Goal: Task Accomplishment & Management: Manage account settings

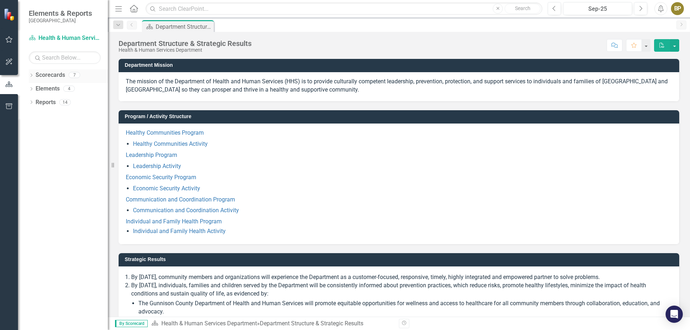
click at [37, 75] on link "Scorecards" at bounding box center [50, 75] width 29 height 8
click at [31, 77] on icon "Dropdown" at bounding box center [31, 76] width 5 height 4
click at [31, 100] on div "Dropdown" at bounding box center [31, 103] width 5 height 6
click at [33, 184] on icon "Dropdown" at bounding box center [31, 184] width 5 height 4
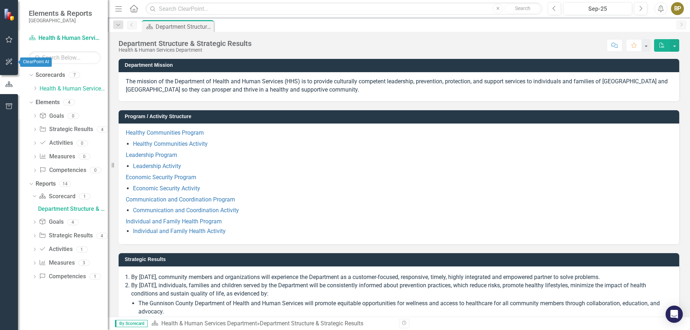
click at [10, 64] on icon "button" at bounding box center [9, 62] width 8 height 6
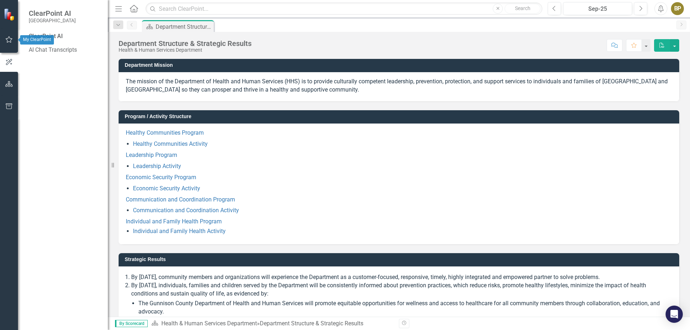
click at [5, 42] on icon "button" at bounding box center [9, 40] width 8 height 6
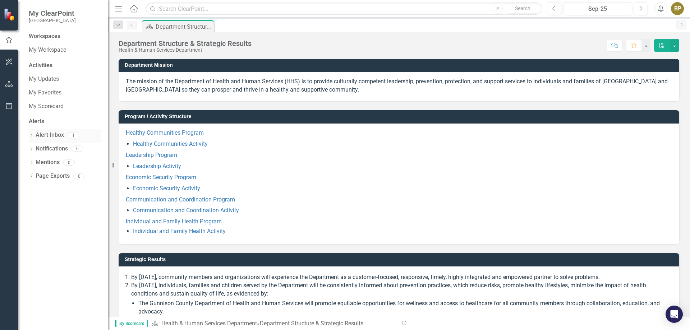
click at [57, 136] on link "Alert Inbox" at bounding box center [50, 135] width 28 height 8
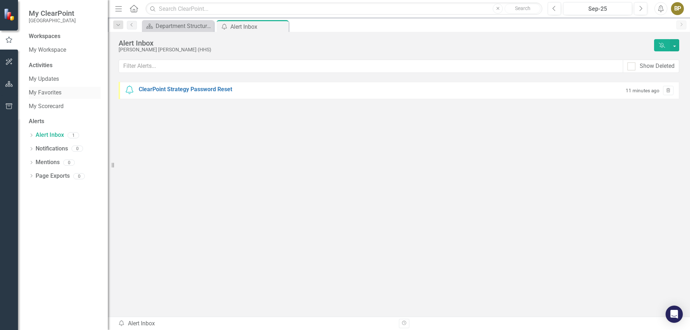
click at [54, 91] on link "My Favorites" at bounding box center [65, 93] width 72 height 8
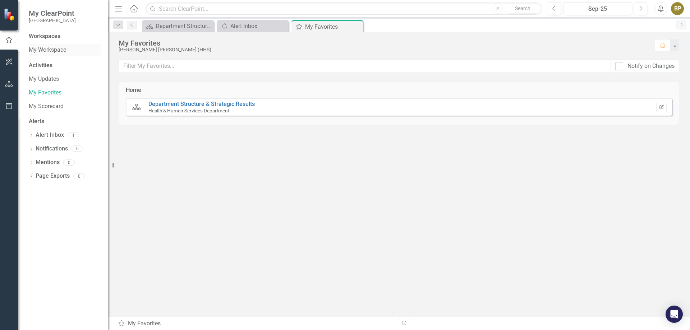
click at [59, 48] on link "My Workspace" at bounding box center [65, 50] width 72 height 8
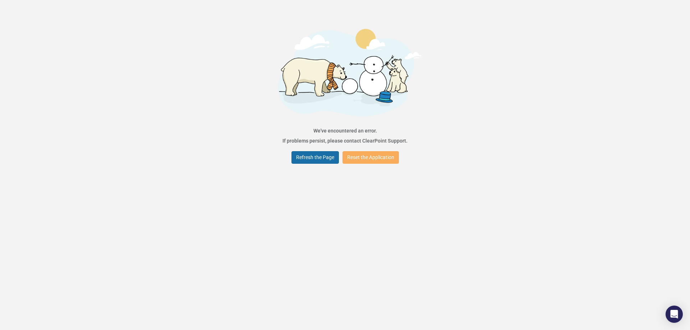
click at [323, 156] on button "Refresh the Page" at bounding box center [314, 157] width 47 height 13
click at [326, 159] on button "Refresh the Page" at bounding box center [314, 157] width 47 height 13
click at [366, 159] on button "Reset the Application" at bounding box center [370, 157] width 56 height 13
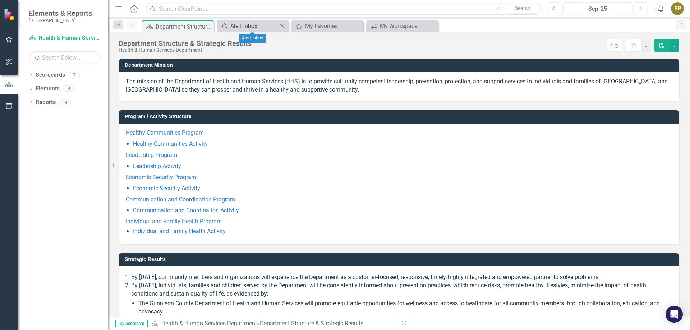
click at [256, 25] on div "Alert Inbox" at bounding box center [253, 26] width 47 height 9
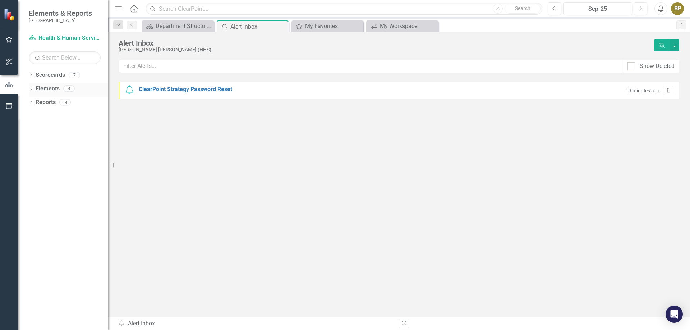
click at [31, 88] on icon "Dropdown" at bounding box center [31, 90] width 5 height 4
click at [32, 74] on icon "Dropdown" at bounding box center [31, 76] width 5 height 4
click at [51, 89] on link "Health & Human Services Department" at bounding box center [74, 89] width 68 height 8
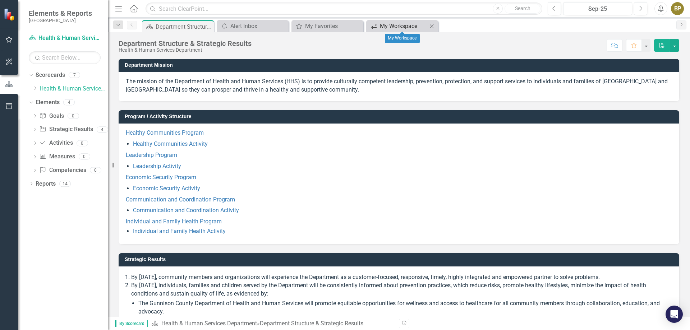
click at [389, 22] on div "My Workspace" at bounding box center [403, 26] width 47 height 9
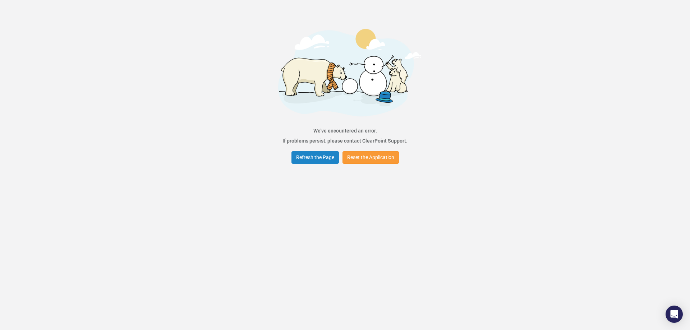
click at [363, 163] on button "Reset the Application" at bounding box center [370, 157] width 56 height 13
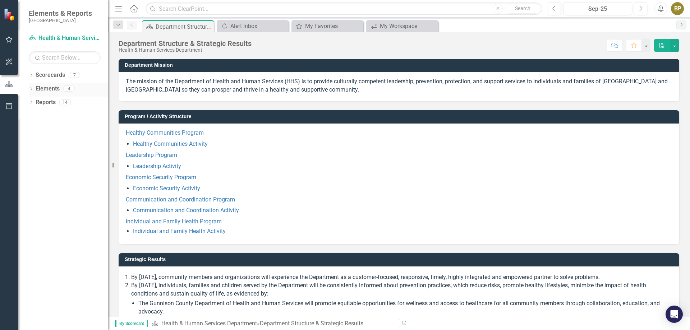
click at [31, 89] on icon "Dropdown" at bounding box center [31, 90] width 5 height 4
click at [32, 170] on icon at bounding box center [32, 170] width 2 height 3
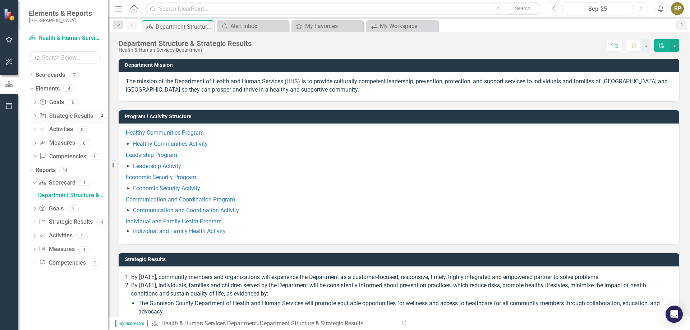
click at [65, 117] on link "Strategic Result Strategic Results" at bounding box center [66, 116] width 54 height 8
click at [101, 117] on div "4" at bounding box center [102, 116] width 11 height 6
click at [102, 116] on div "4" at bounding box center [102, 116] width 11 height 6
click at [72, 115] on link "Strategic Result Strategic Results" at bounding box center [66, 116] width 54 height 8
click at [35, 117] on icon "Dropdown" at bounding box center [34, 117] width 5 height 4
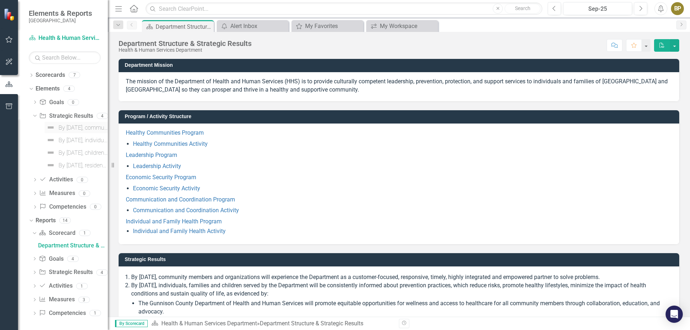
click at [66, 127] on div "By [DATE], community members and organizations will experience the Department a…" at bounding box center [83, 128] width 49 height 6
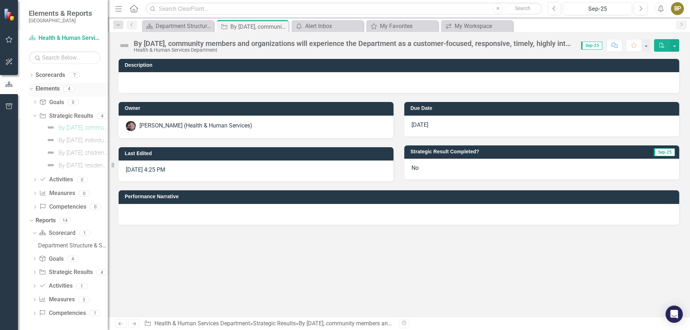
click at [32, 89] on icon "Dropdown" at bounding box center [30, 88] width 4 height 5
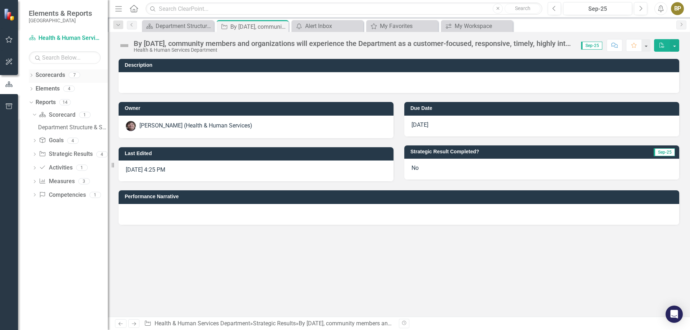
click at [34, 74] on div "Dropdown Scorecards 7" at bounding box center [68, 76] width 79 height 14
click at [75, 77] on div "7" at bounding box center [74, 75] width 11 height 6
click at [32, 75] on icon at bounding box center [32, 75] width 2 height 3
click at [75, 76] on div "7" at bounding box center [74, 75] width 11 height 6
click at [76, 76] on div "7" at bounding box center [74, 75] width 11 height 6
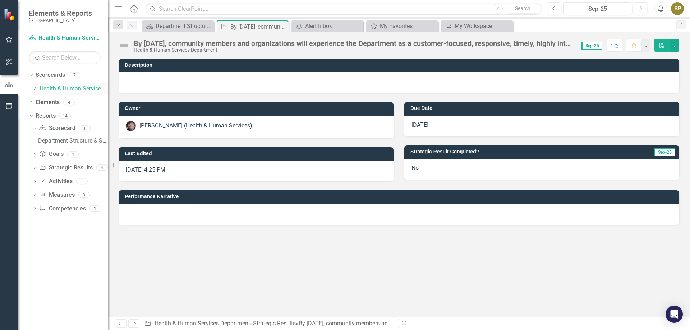
click at [76, 86] on link "Health & Human Services Department" at bounding box center [74, 89] width 68 height 8
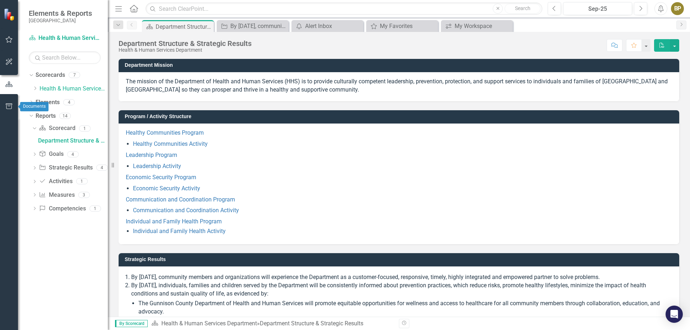
click at [8, 104] on icon "button" at bounding box center [9, 106] width 6 height 6
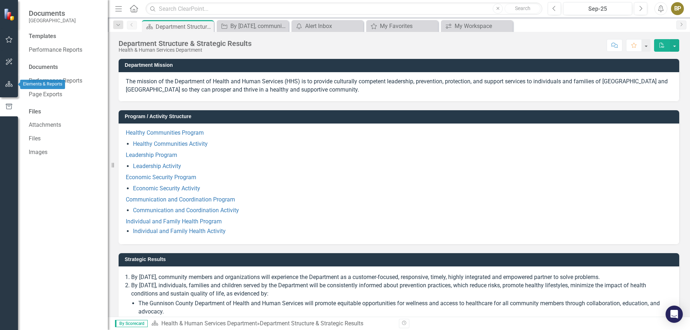
click at [9, 82] on icon "button" at bounding box center [9, 84] width 8 height 6
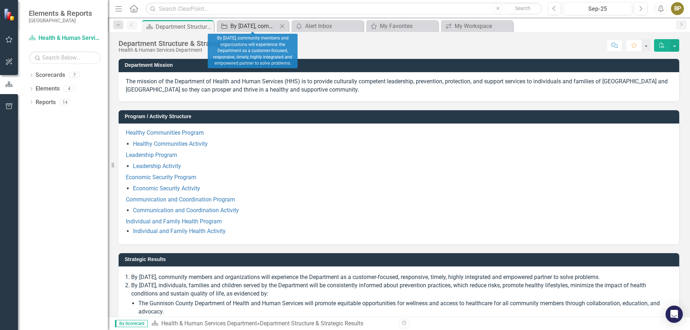
click at [241, 28] on div "By [DATE], community members and organizations will experience the Department a…" at bounding box center [253, 26] width 47 height 9
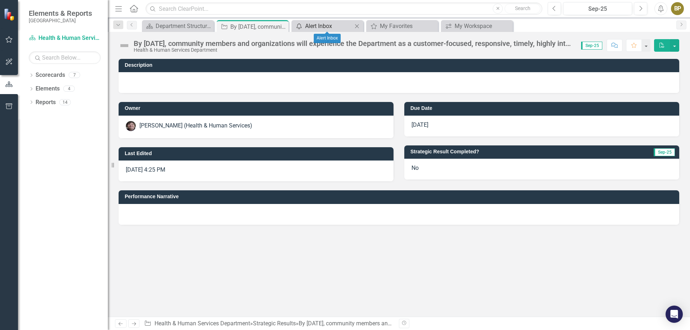
click at [316, 26] on div "Alert Inbox" at bounding box center [328, 26] width 47 height 9
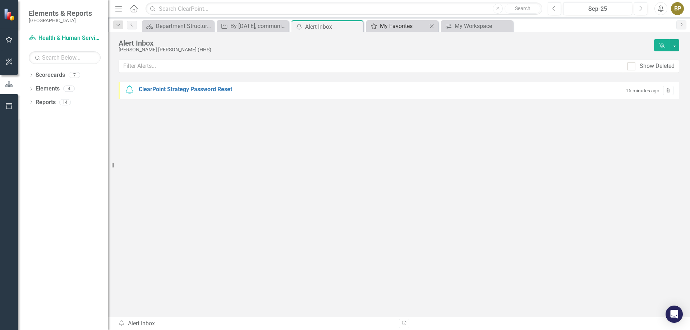
click at [388, 25] on div "My Favorites" at bounding box center [403, 26] width 47 height 9
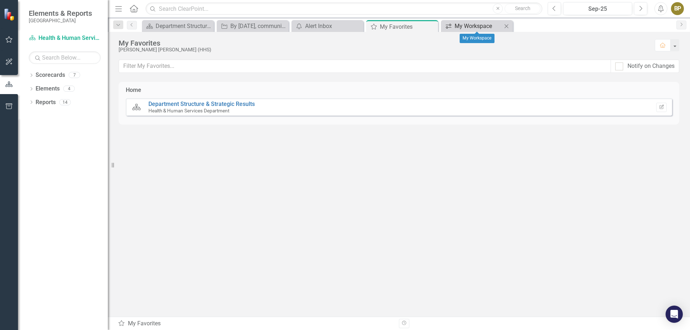
click at [466, 26] on div "My Workspace" at bounding box center [477, 26] width 47 height 9
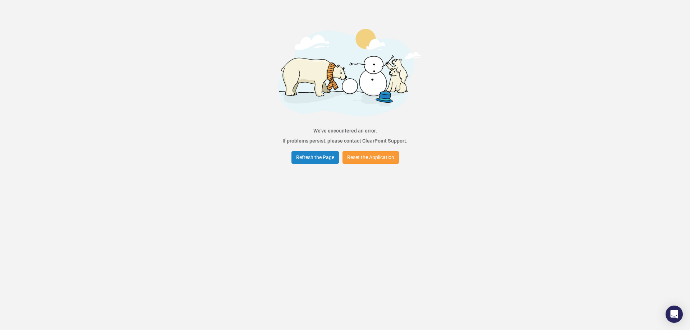
click at [381, 162] on button "Reset the Application" at bounding box center [370, 157] width 56 height 13
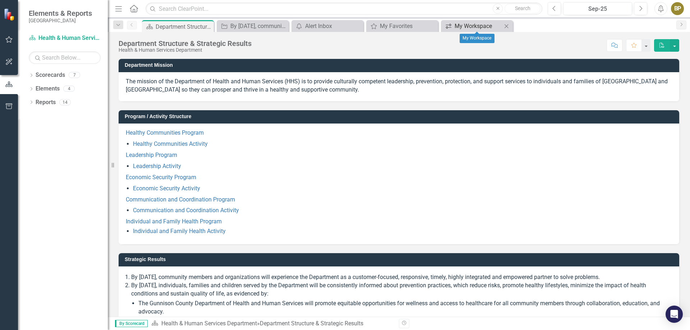
click at [458, 26] on div "My Workspace" at bounding box center [477, 26] width 47 height 9
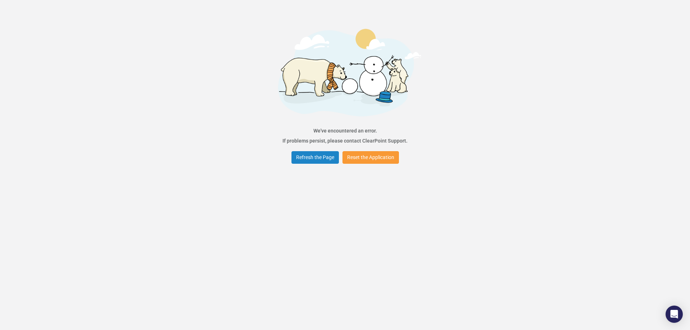
click at [376, 158] on button "Reset the Application" at bounding box center [370, 157] width 56 height 13
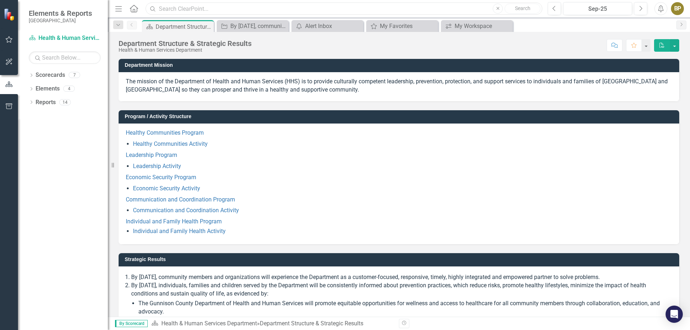
click at [200, 10] on input "text" at bounding box center [343, 9] width 396 height 13
click at [642, 9] on icon "Next" at bounding box center [640, 8] width 4 height 6
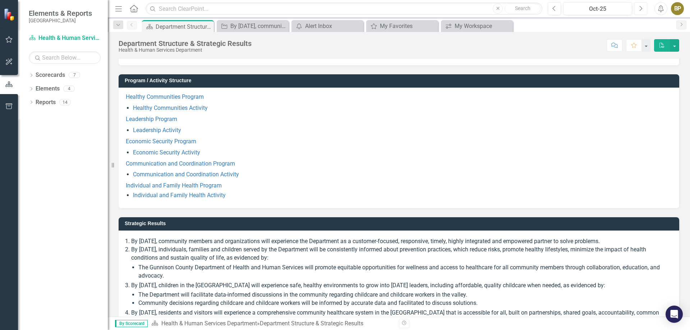
scroll to position [60, 0]
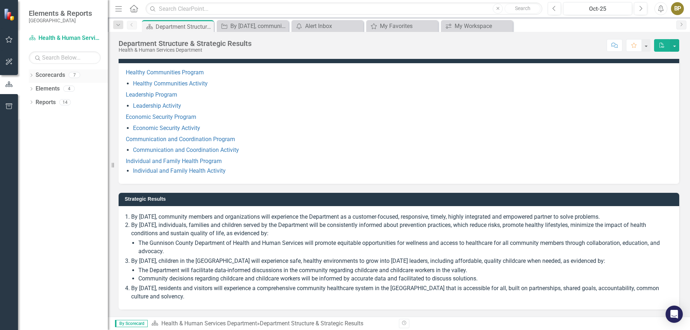
click at [77, 74] on div "7" at bounding box center [74, 75] width 11 height 6
click at [33, 78] on div "Dropdown" at bounding box center [31, 76] width 5 height 6
click at [66, 84] on div "Dropdown Health & Human Services Department" at bounding box center [69, 89] width 75 height 12
click at [74, 87] on link "Health & Human Services Department" at bounding box center [74, 89] width 68 height 8
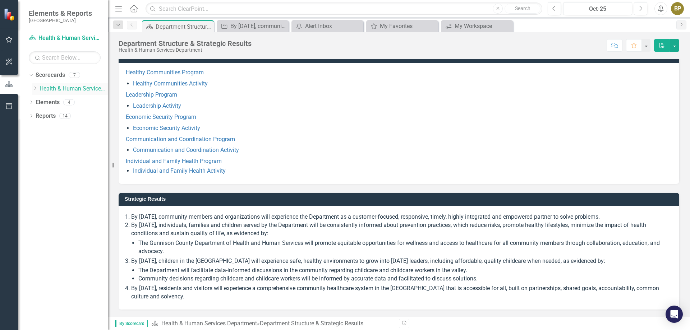
click at [74, 87] on link "Health & Human Services Department" at bounding box center [74, 89] width 68 height 8
click at [170, 105] on link "Leadership Activity" at bounding box center [157, 105] width 48 height 7
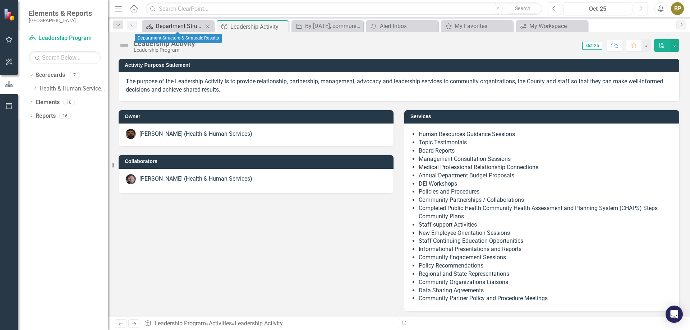
click at [182, 30] on div "Department Structure & Strategic Results" at bounding box center [179, 26] width 47 height 9
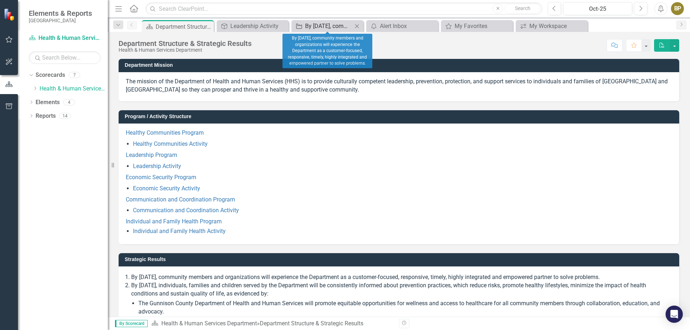
click at [323, 23] on div "By [DATE], community members and organizations will experience the Department a…" at bounding box center [328, 26] width 47 height 9
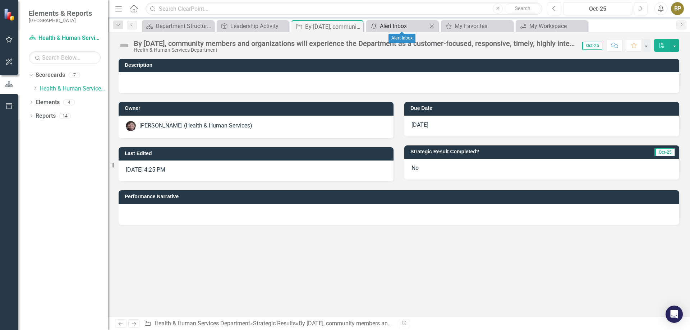
click at [405, 24] on div "Alert Inbox" at bounding box center [403, 26] width 47 height 9
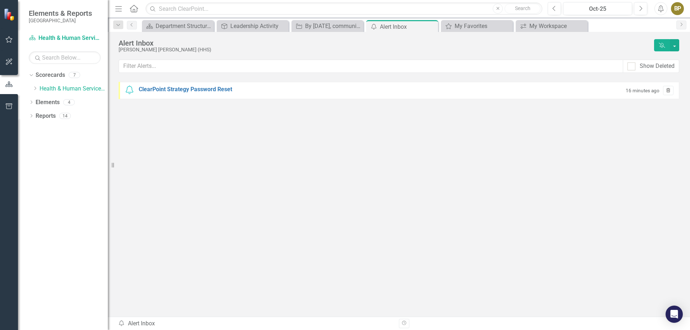
click at [667, 91] on icon "Trash" at bounding box center [667, 91] width 5 height 4
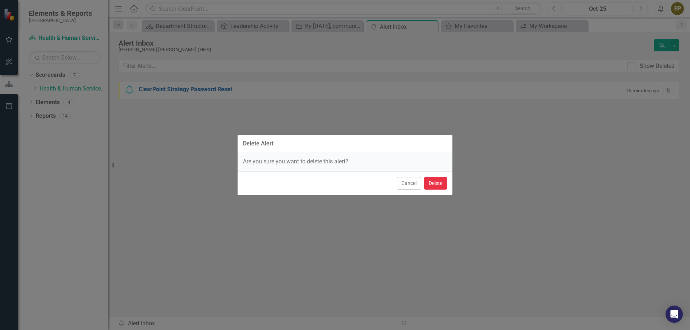
click at [440, 178] on button "Delete" at bounding box center [435, 183] width 23 height 13
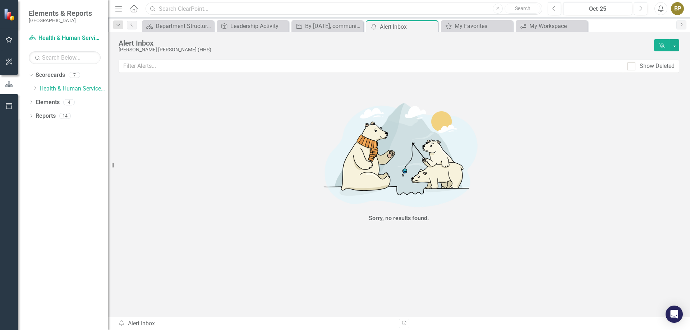
click at [216, 6] on input "text" at bounding box center [343, 9] width 396 height 13
click at [221, 9] on input "text" at bounding box center [343, 9] width 396 height 13
type input "s"
click at [50, 103] on link "Elements" at bounding box center [48, 102] width 24 height 8
click at [32, 101] on div "Dropdown" at bounding box center [31, 103] width 5 height 6
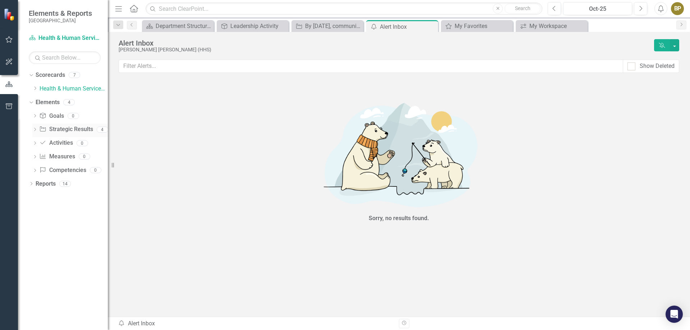
click at [36, 129] on icon at bounding box center [35, 129] width 2 height 3
click at [29, 236] on icon "Dropdown" at bounding box center [31, 235] width 5 height 4
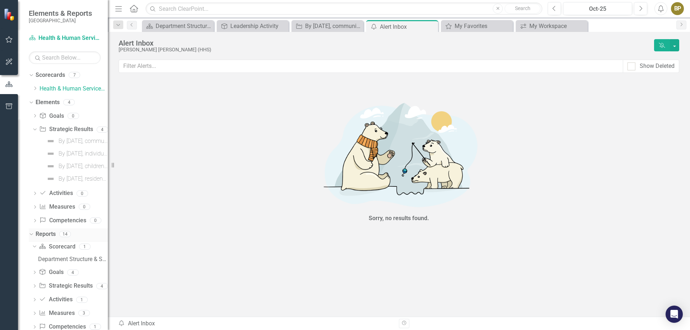
scroll to position [15, 0]
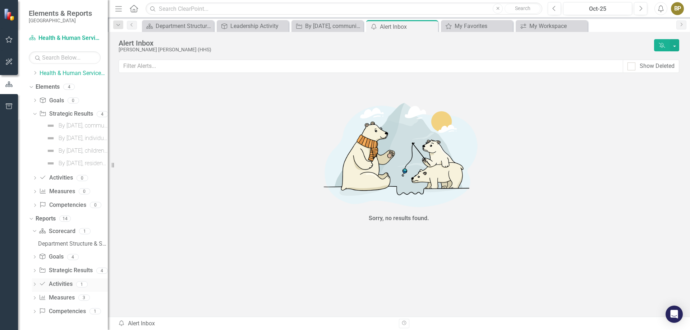
click at [67, 287] on link "Activity Activities" at bounding box center [55, 284] width 33 height 8
click at [77, 271] on link "Strategic Result Strategic Results" at bounding box center [66, 270] width 54 height 8
click at [33, 272] on icon "Dropdown" at bounding box center [34, 271] width 5 height 4
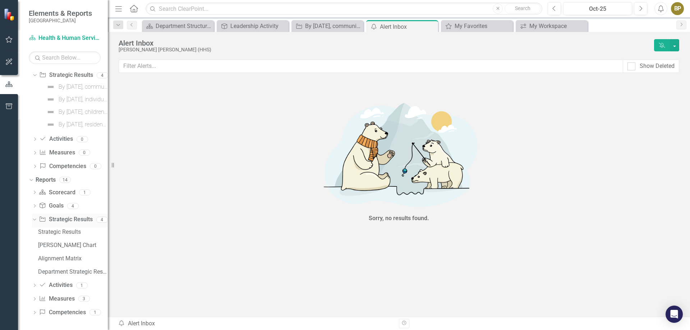
scroll to position [55, 0]
click at [34, 284] on icon "Dropdown" at bounding box center [34, 285] width 5 height 4
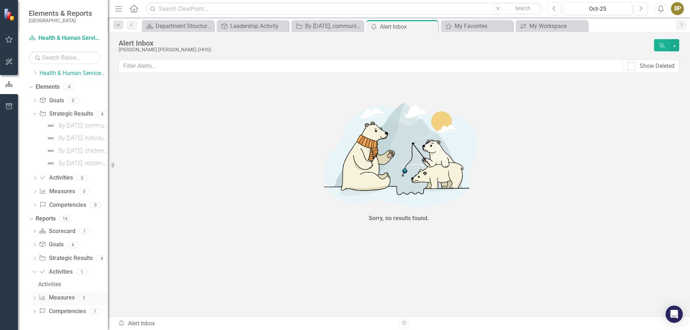
click at [34, 296] on div "Dropdown" at bounding box center [34, 299] width 5 height 6
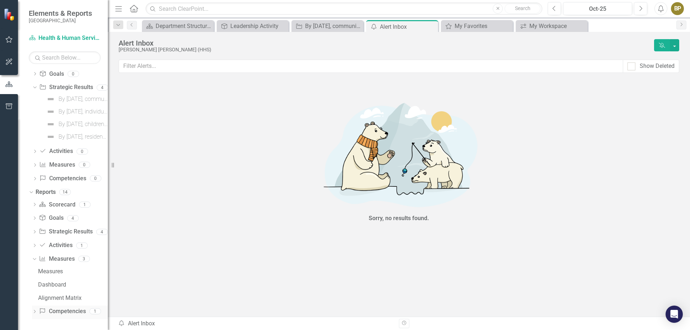
click at [35, 311] on icon at bounding box center [35, 311] width 2 height 3
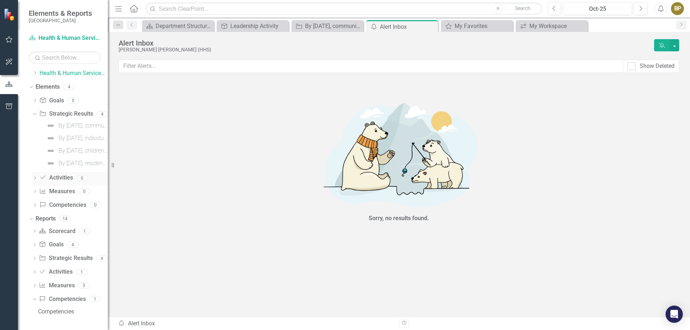
scroll to position [0, 0]
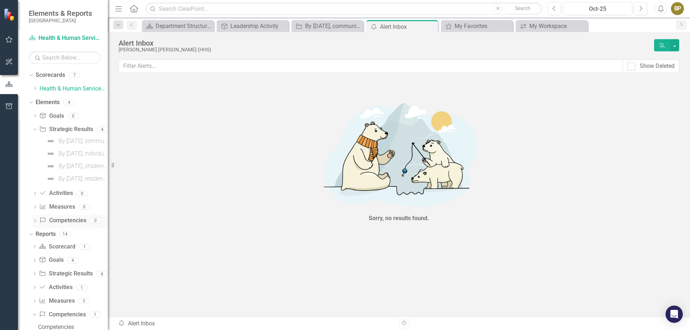
click at [37, 221] on icon "Dropdown" at bounding box center [34, 221] width 5 height 4
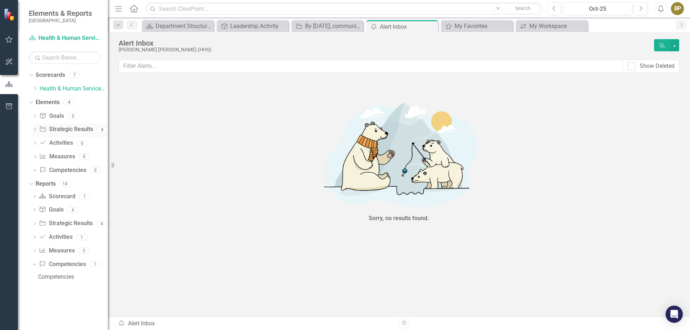
click at [36, 130] on icon "Dropdown" at bounding box center [34, 130] width 5 height 4
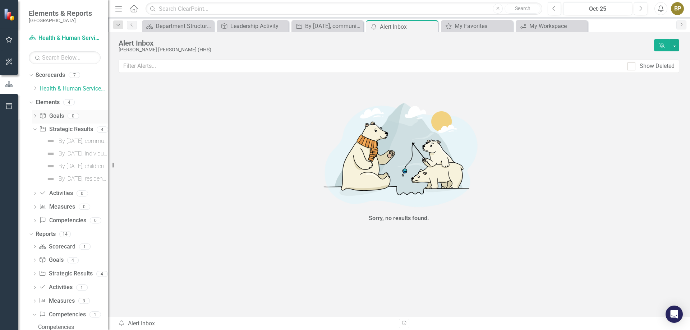
click at [33, 115] on icon "Dropdown" at bounding box center [34, 117] width 5 height 4
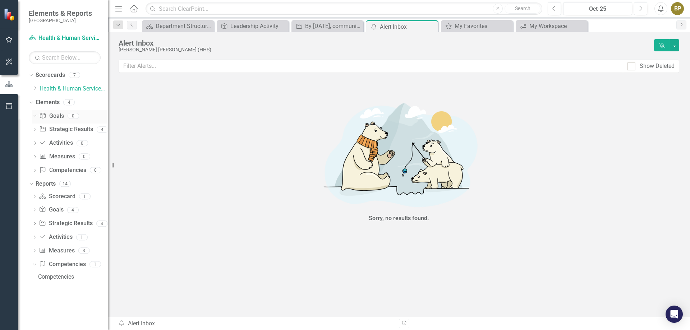
click at [33, 114] on icon "Dropdown" at bounding box center [34, 115] width 4 height 5
click at [76, 88] on link "Health & Human Services Department" at bounding box center [74, 89] width 68 height 8
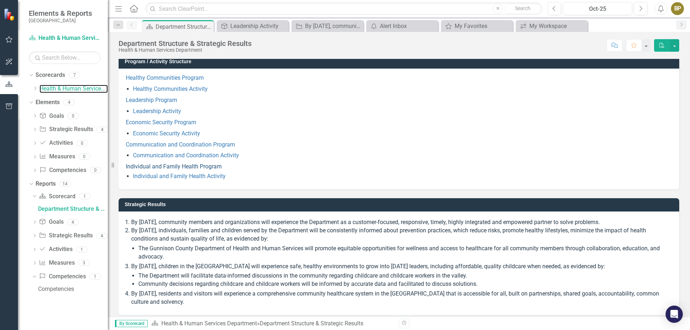
scroll to position [60, 0]
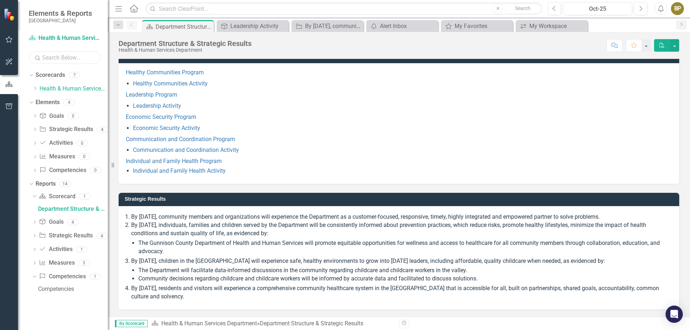
click at [71, 55] on input "text" at bounding box center [65, 57] width 72 height 13
type input "s"
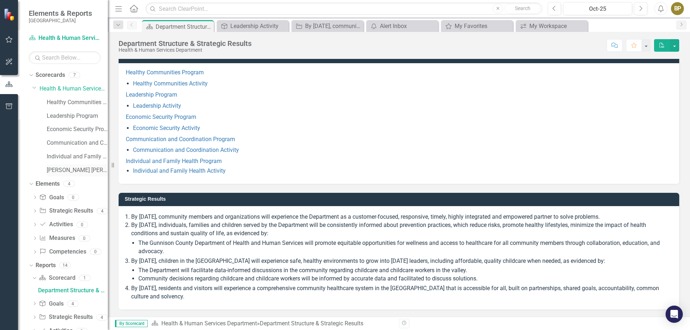
click at [80, 167] on link "[PERSON_NAME] [PERSON_NAME]" at bounding box center [77, 170] width 61 height 8
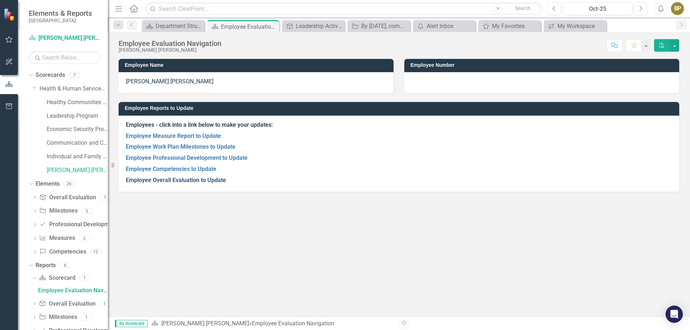
click at [178, 181] on link "Employee Overall Evaluation to Update" at bounding box center [176, 180] width 100 height 7
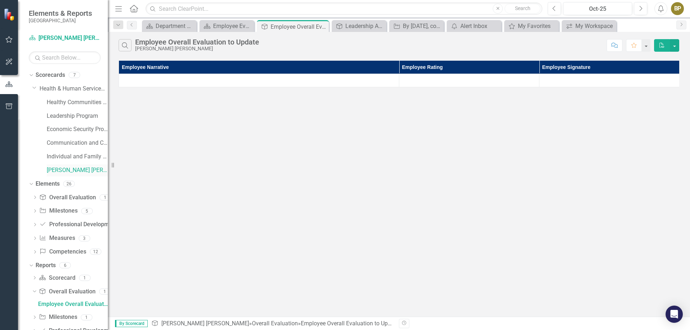
click at [80, 167] on link "[PERSON_NAME] [PERSON_NAME]" at bounding box center [77, 170] width 61 height 8
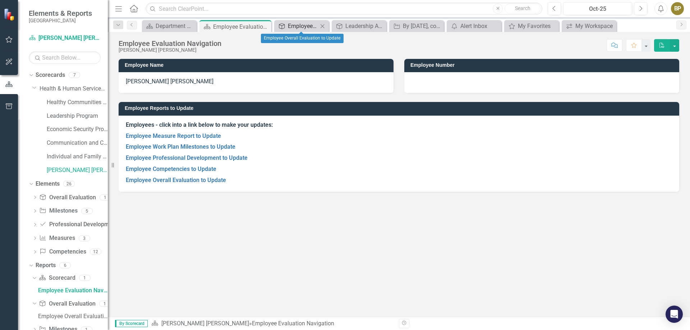
click at [292, 29] on div "Employee Overall Evaluation to Update" at bounding box center [303, 26] width 30 height 9
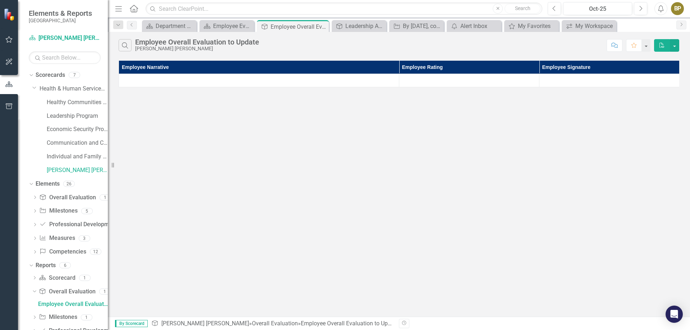
scroll to position [0, 0]
click at [658, 47] on button "PDF" at bounding box center [662, 45] width 16 height 13
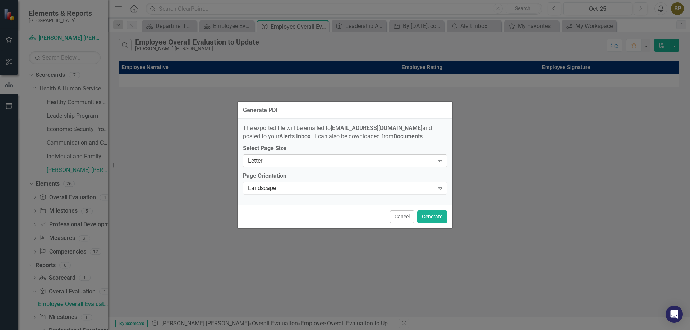
click at [274, 159] on div "Letter" at bounding box center [341, 161] width 186 height 8
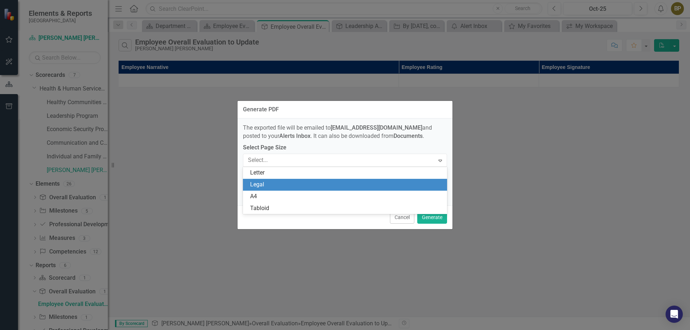
click at [167, 197] on div "Generate PDF The exported file will be emailed to [EMAIL_ADDRESS][DOMAIN_NAME] …" at bounding box center [345, 165] width 690 height 330
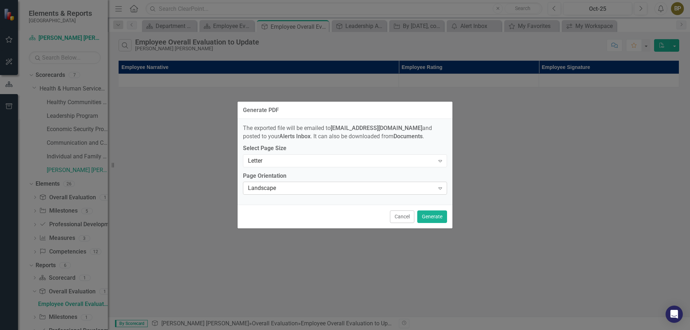
click at [437, 184] on div "Expand" at bounding box center [439, 187] width 13 height 11
click at [524, 204] on div "Generate PDF The exported file will be emailed to [EMAIL_ADDRESS][DOMAIN_NAME] …" at bounding box center [345, 165] width 690 height 330
click at [393, 218] on button "Cancel" at bounding box center [402, 216] width 24 height 13
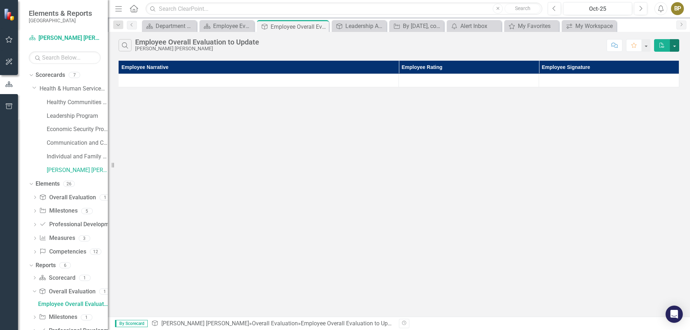
click at [675, 45] on button "button" at bounding box center [673, 45] width 9 height 13
click at [658, 123] on div "Search Employee Overall Evaluation to Update [PERSON_NAME] [PERSON_NAME] Commen…" at bounding box center [399, 174] width 582 height 285
click at [645, 49] on button "button" at bounding box center [645, 45] width 9 height 13
drag, startPoint x: 632, startPoint y: 136, endPoint x: 632, endPoint y: 127, distance: 9.3
click at [632, 130] on div "Search Employee Overall Evaluation to Update [PERSON_NAME] [PERSON_NAME] Commen…" at bounding box center [399, 174] width 582 height 285
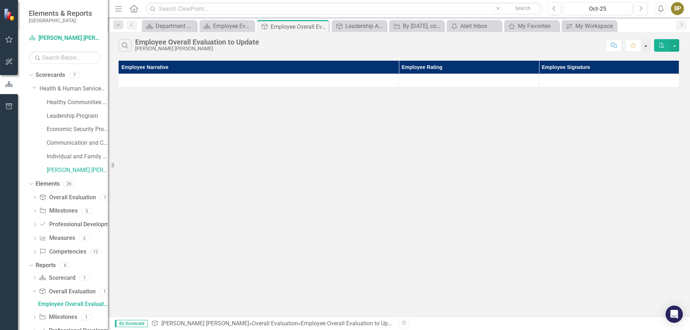
click at [643, 42] on button "button" at bounding box center [645, 45] width 9 height 13
click at [634, 70] on link "Home Set As Home" at bounding box center [621, 71] width 57 height 13
click at [70, 170] on link "[PERSON_NAME] [PERSON_NAME]" at bounding box center [77, 170] width 61 height 8
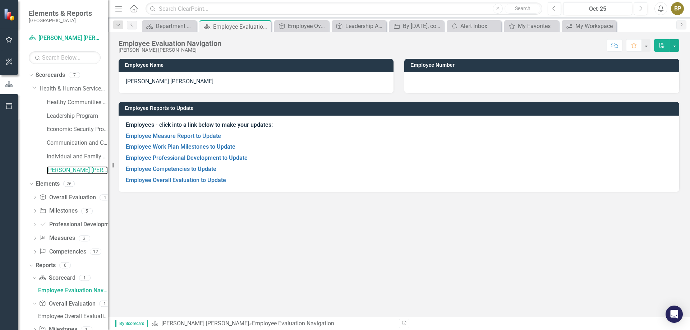
scroll to position [59, 0]
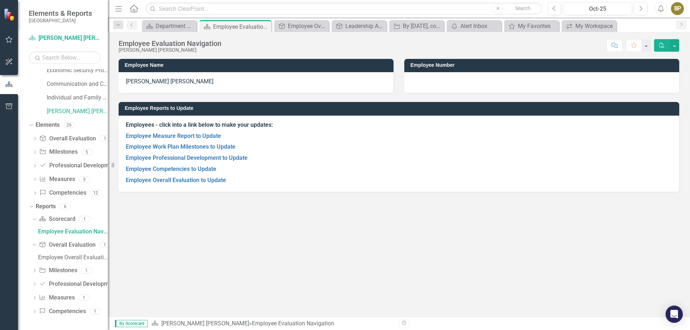
click at [370, 187] on div "Employees - click into a link below to make your updates: Employee Measure Repo…" at bounding box center [399, 154] width 560 height 76
click at [183, 181] on link "Employee Overall Evaluation to Update" at bounding box center [176, 180] width 100 height 7
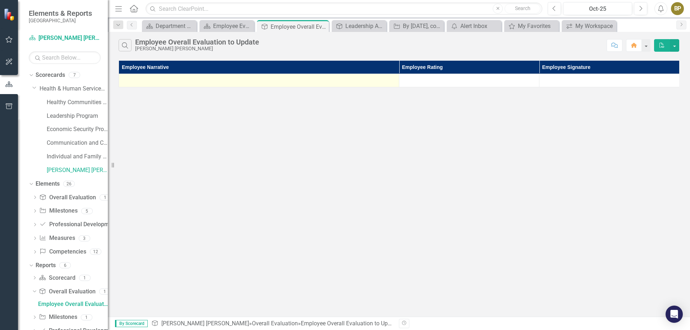
click at [182, 84] on div at bounding box center [258, 80] width 273 height 9
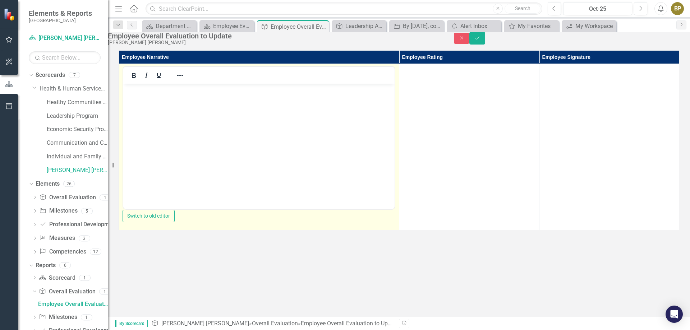
click at [182, 80] on icon "Reveal or hide additional toolbar items" at bounding box center [180, 75] width 9 height 9
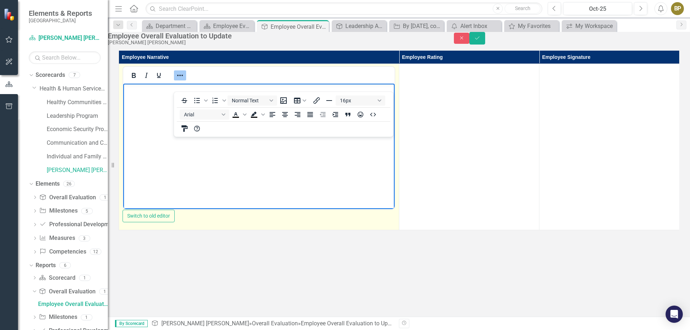
click at [159, 141] on body "Rich Text Area. Press ALT-0 for help." at bounding box center [258, 138] width 271 height 108
click at [138, 80] on button "Bold" at bounding box center [133, 75] width 12 height 10
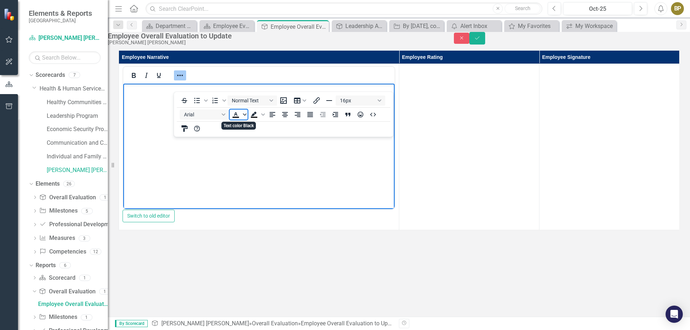
click at [244, 113] on icon "Text color Black" at bounding box center [245, 115] width 4 height 4
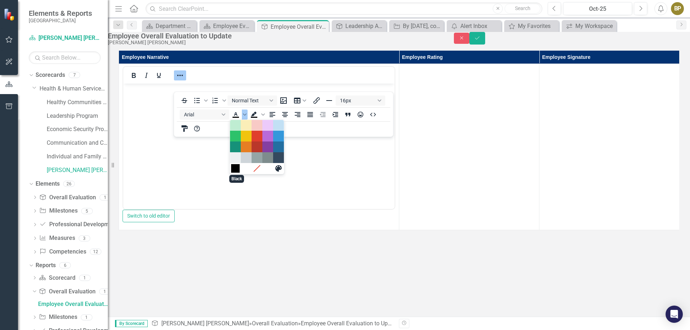
click at [238, 168] on div "Black" at bounding box center [235, 168] width 9 height 9
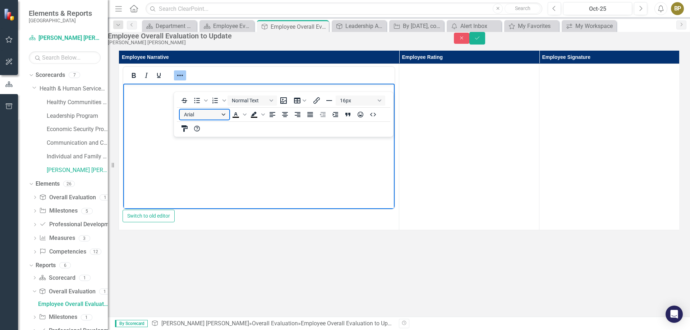
click at [226, 113] on button "Arial" at bounding box center [205, 115] width 50 height 10
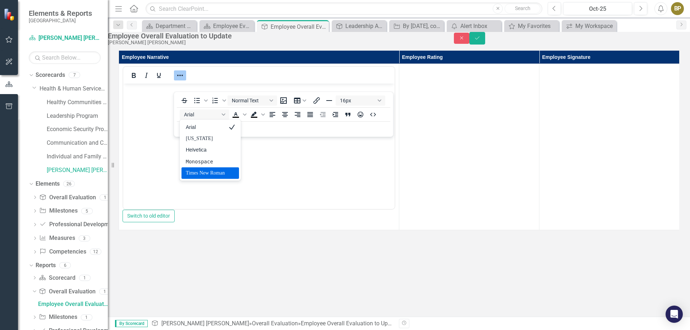
click at [211, 172] on div "Times New Roman" at bounding box center [205, 173] width 39 height 9
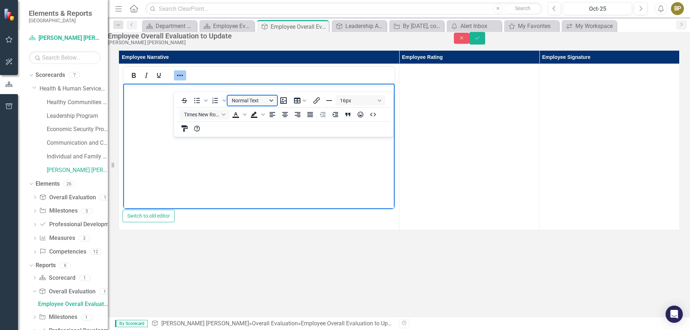
click at [269, 97] on button "Normal Text" at bounding box center [252, 101] width 50 height 10
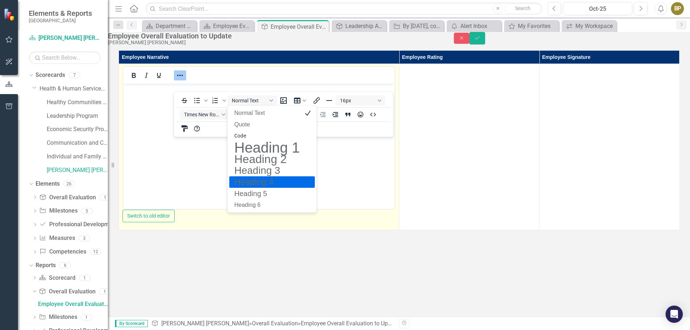
click at [349, 159] on body "﻿" at bounding box center [258, 138] width 271 height 108
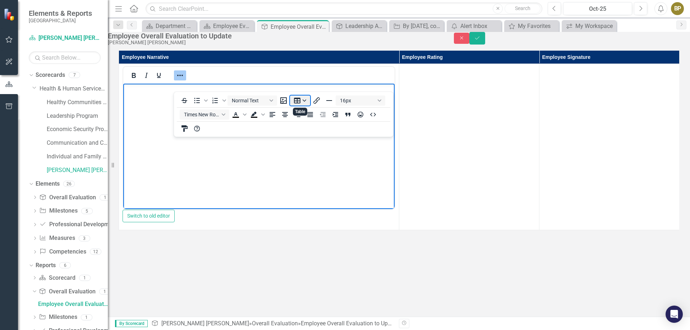
click at [303, 100] on button "Table" at bounding box center [300, 101] width 20 height 10
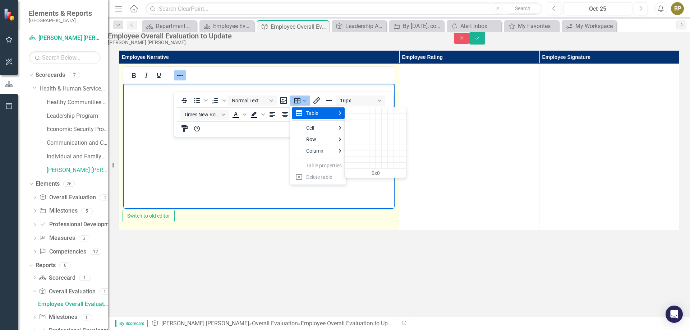
click at [262, 153] on body "﻿" at bounding box center [258, 138] width 271 height 108
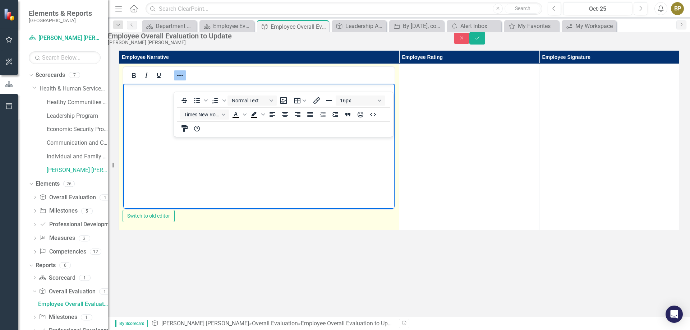
click at [143, 99] on body "﻿" at bounding box center [258, 138] width 271 height 108
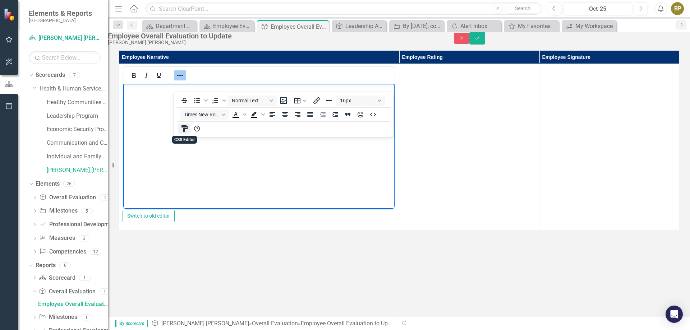
click at [182, 129] on icon "CSS Editor" at bounding box center [184, 128] width 9 height 9
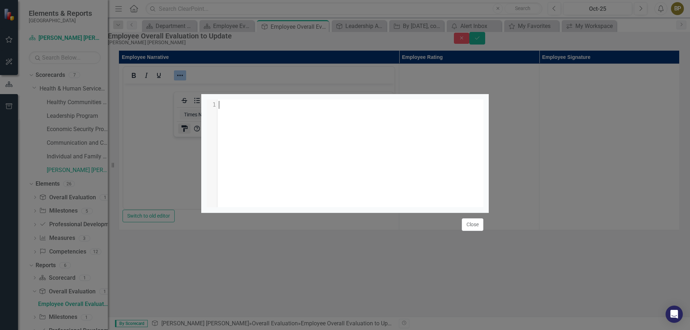
scroll to position [3, 0]
click at [476, 231] on button "Close" at bounding box center [472, 224] width 22 height 13
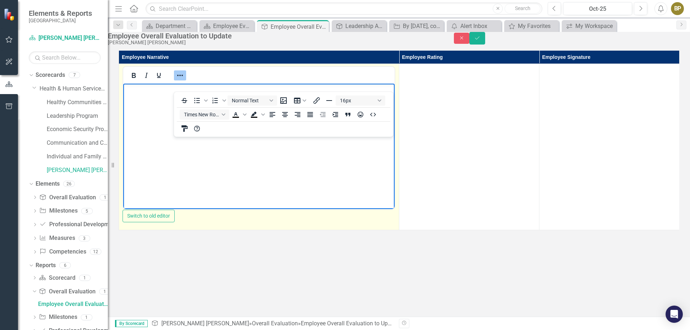
click at [135, 87] on p "﻿" at bounding box center [259, 89] width 268 height 9
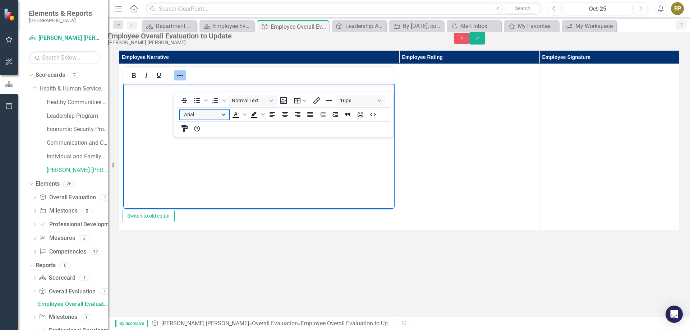
click at [226, 115] on button "Arial" at bounding box center [205, 115] width 50 height 10
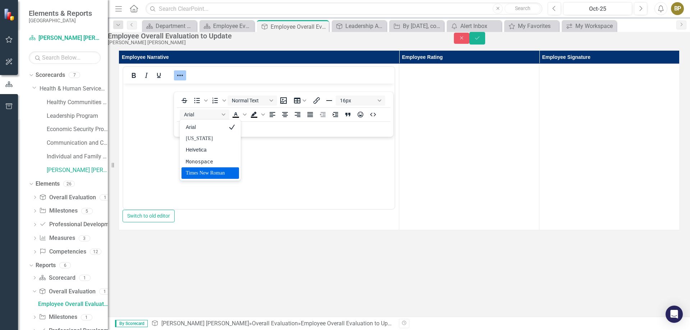
click at [203, 168] on div "Times New Roman" at bounding box center [209, 172] width 57 height 11
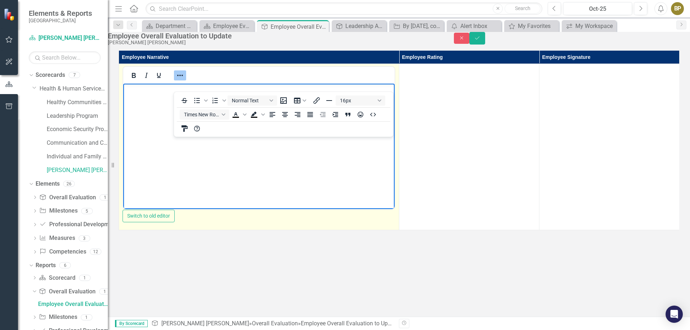
click at [203, 152] on body "﻿" at bounding box center [258, 138] width 271 height 108
click at [142, 90] on p "﻿" at bounding box center [259, 89] width 268 height 9
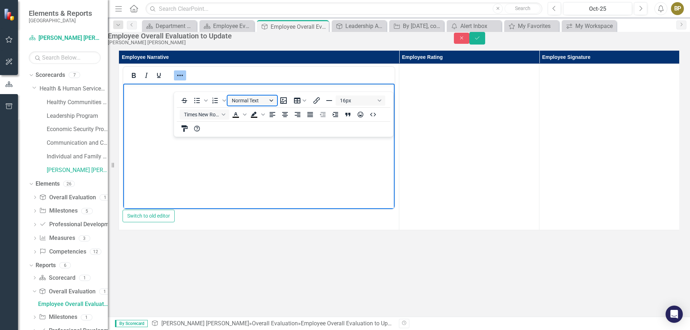
click at [260, 97] on button "Normal Text" at bounding box center [252, 101] width 50 height 10
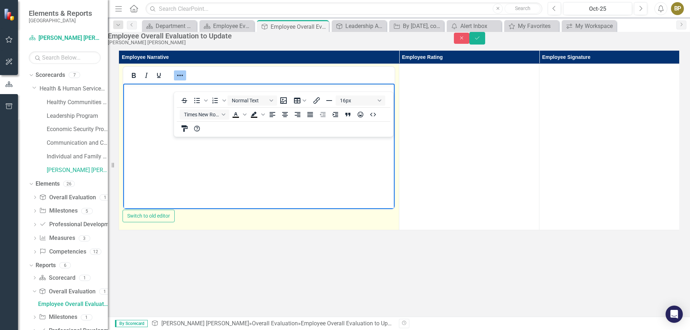
click at [147, 98] on body "﻿" at bounding box center [258, 138] width 271 height 108
click at [134, 96] on body "﻿" at bounding box center [258, 138] width 271 height 108
click at [134, 96] on body "In the ﻿" at bounding box center [258, 138] width 271 height 108
click at [146, 91] on p "In the ﻿" at bounding box center [259, 89] width 268 height 9
click at [222, 164] on body "In the , almost 7 months" at bounding box center [258, 138] width 271 height 108
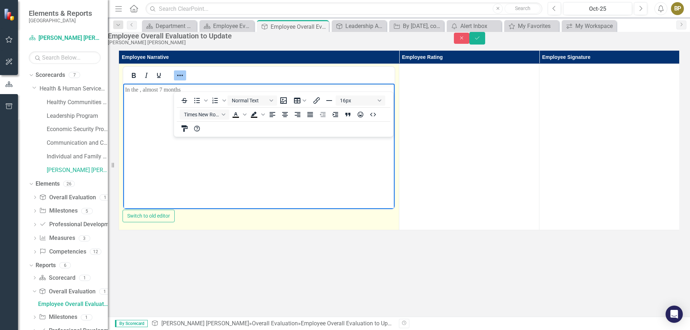
click at [256, 141] on body "In the , almost 7 months" at bounding box center [258, 138] width 271 height 108
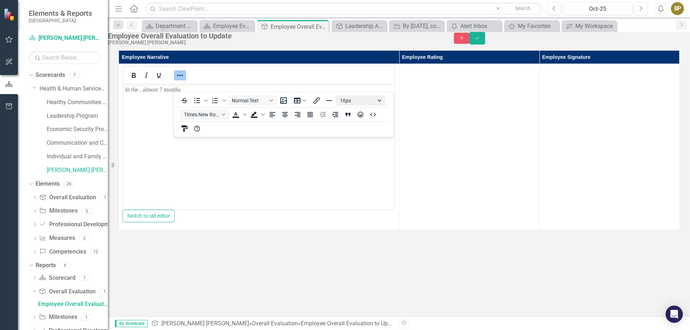
drag, startPoint x: 209, startPoint y: 94, endPoint x: 375, endPoint y: 96, distance: 166.6
click at [375, 96] on div "To open the popup, press Shift+Enter To open the popup, press Shift+Enter Norma…" at bounding box center [283, 114] width 219 height 42
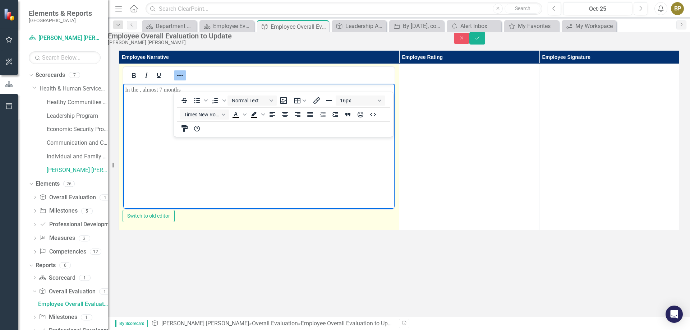
drag, startPoint x: 375, startPoint y: 151, endPoint x: 270, endPoint y: 148, distance: 104.9
click at [373, 152] on body "In the , almost 7 months" at bounding box center [258, 138] width 271 height 108
click at [172, 111] on body "In the , almost 7 months" at bounding box center [258, 138] width 271 height 108
click at [175, 80] on button "Reveal or hide additional toolbar items" at bounding box center [180, 75] width 12 height 10
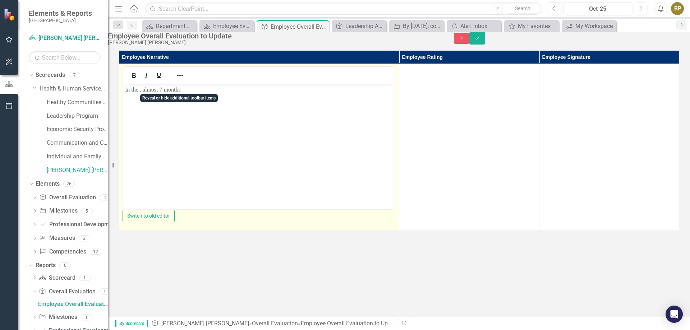
click at [213, 98] on body "In the , almost 7 months" at bounding box center [258, 138] width 271 height 108
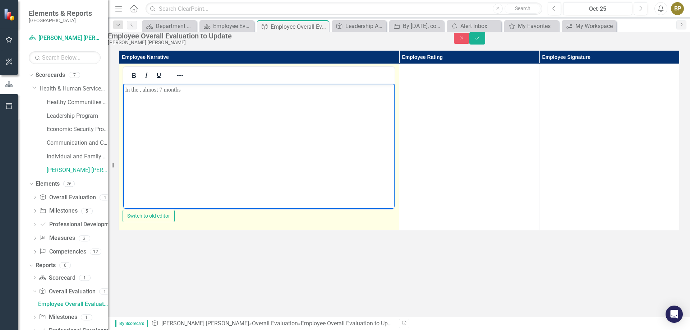
click at [188, 92] on p "In the , almost 7 months" at bounding box center [259, 89] width 268 height 9
drag, startPoint x: 294, startPoint y: 92, endPoint x: 110, endPoint y: 106, distance: 184.8
click at [123, 106] on html "In the six months I have been working with Health and Human Services" at bounding box center [258, 138] width 271 height 108
